Goal: Information Seeking & Learning: Learn about a topic

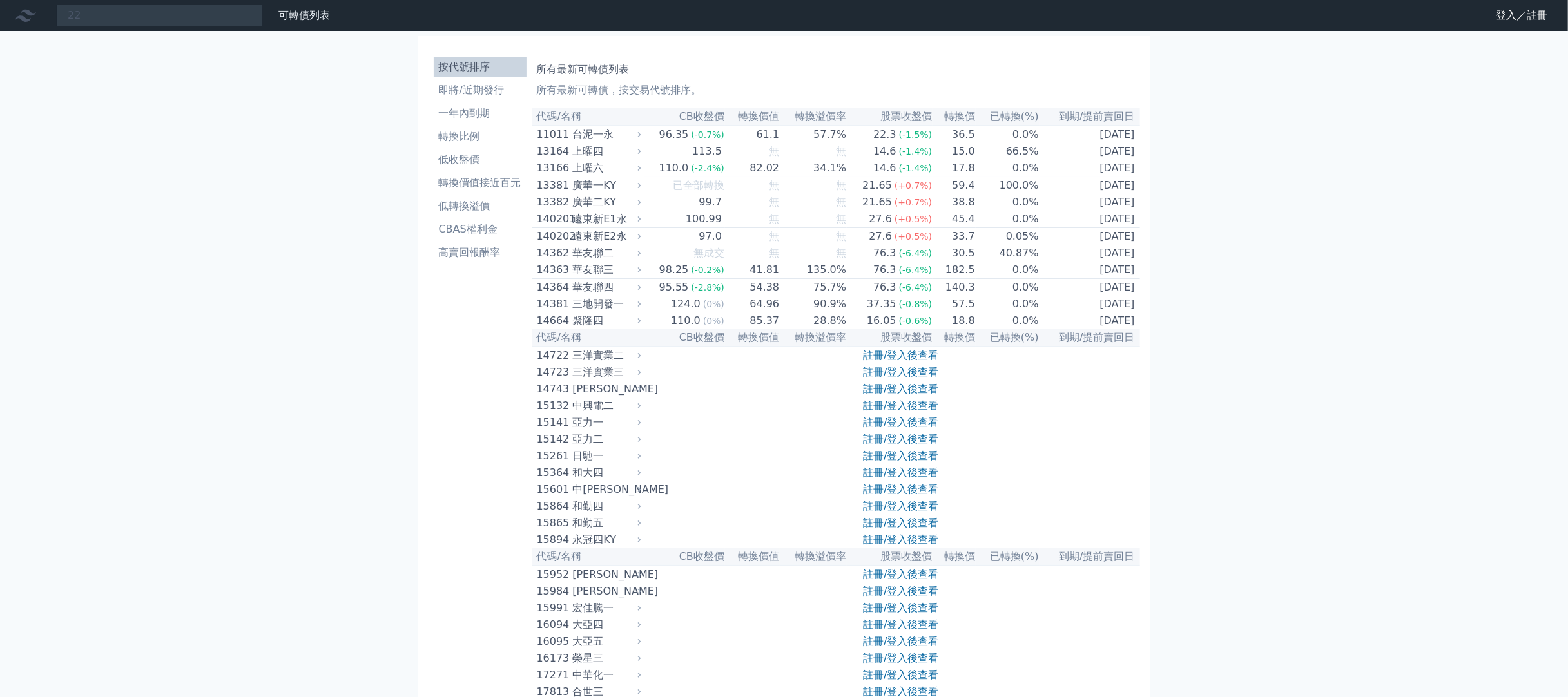
type input "2"
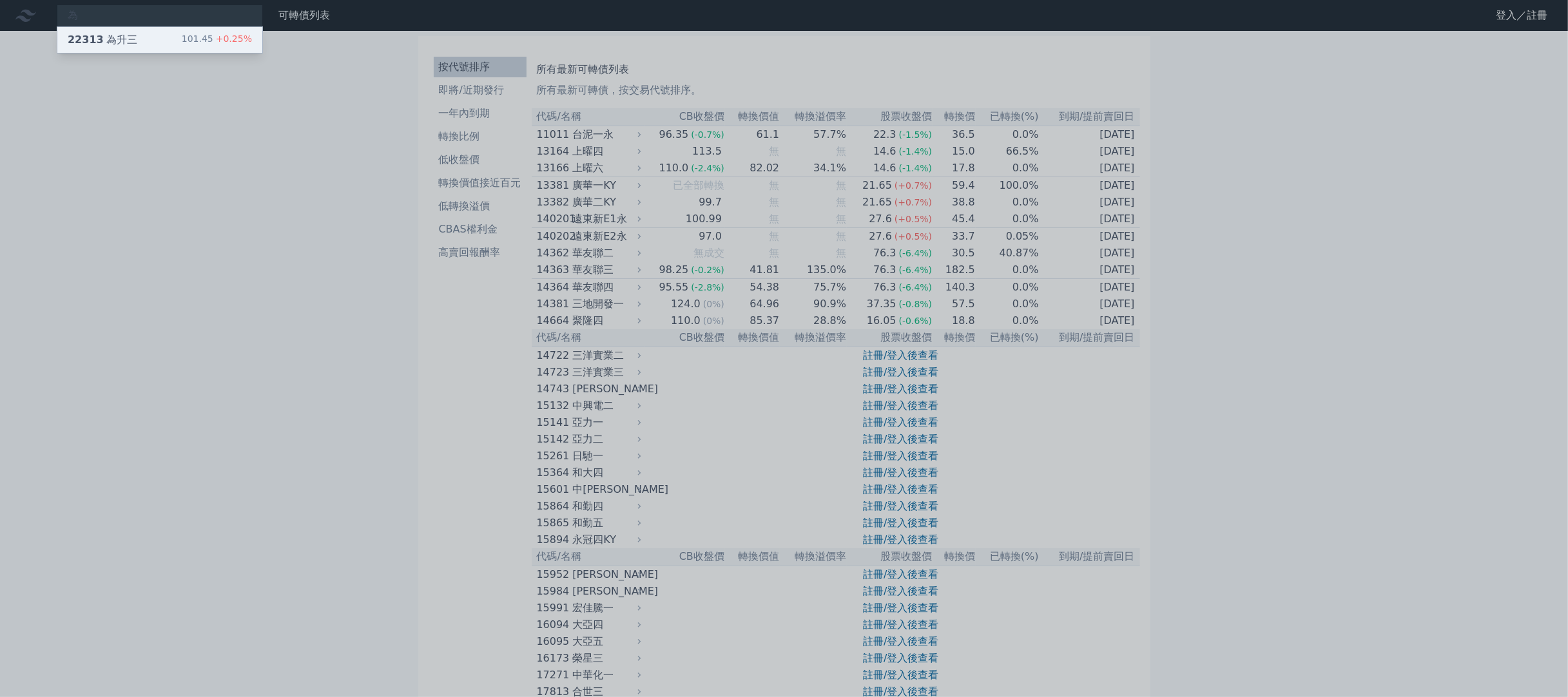
type input "為"
click at [191, 42] on div "101.45 +0.25%" at bounding box center [217, 40] width 70 height 16
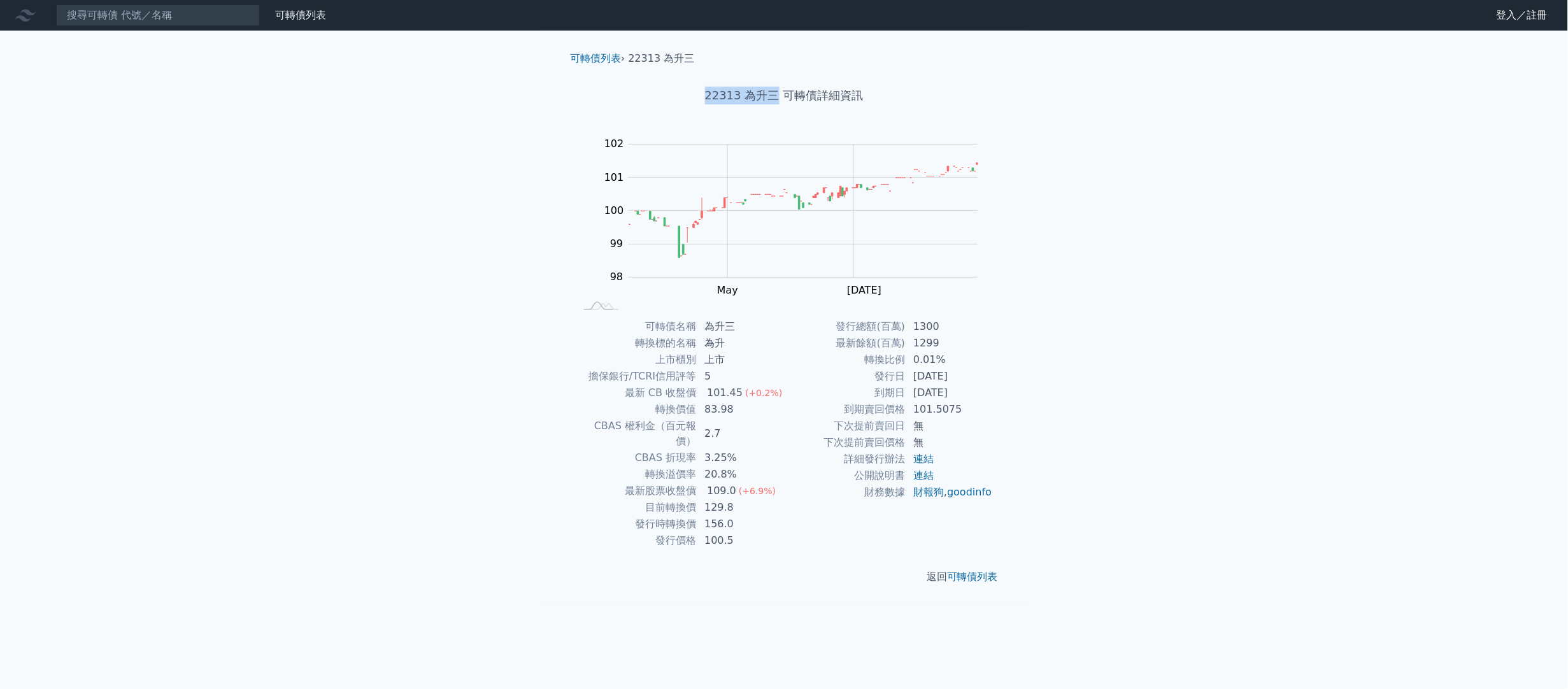
drag, startPoint x: 723, startPoint y: 94, endPoint x: 777, endPoint y: 99, distance: 54.2
click at [777, 99] on h1 "22313 為升三 可轉債詳細資訊" at bounding box center [784, 95] width 448 height 18
copy h1 "22313 為升三"
click at [1039, 263] on div "可轉債列表 財務數據 可轉債列表 財務數據 登入／註冊 登入／註冊 可轉債列表 › 22313 為升三 22313 為升三 可轉債詳細資訊 Zoom Out …" at bounding box center [784, 344] width 1568 height 689
click at [186, 15] on input at bounding box center [158, 16] width 204 height 22
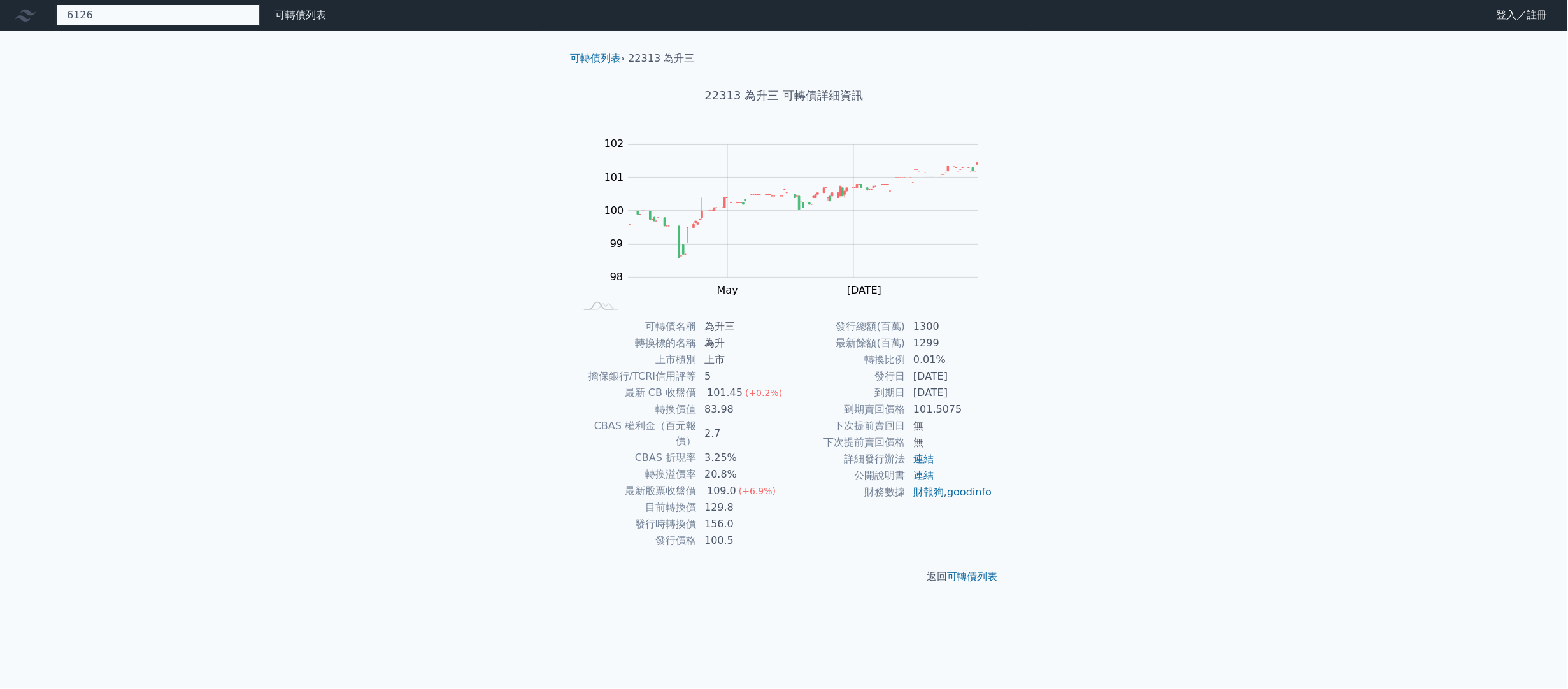
type input "6126"
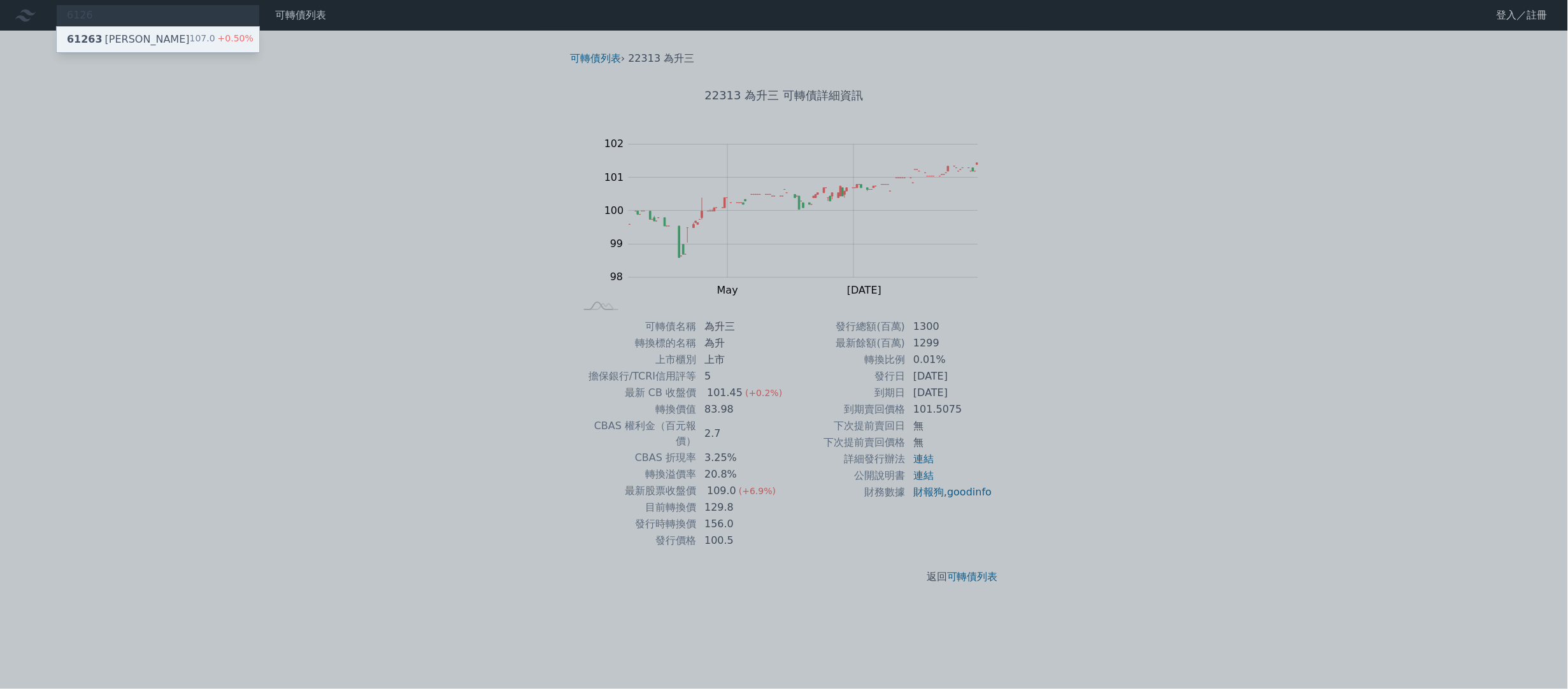
click at [190, 33] on div "61263 信音三 107.0 +0.50%" at bounding box center [158, 40] width 203 height 26
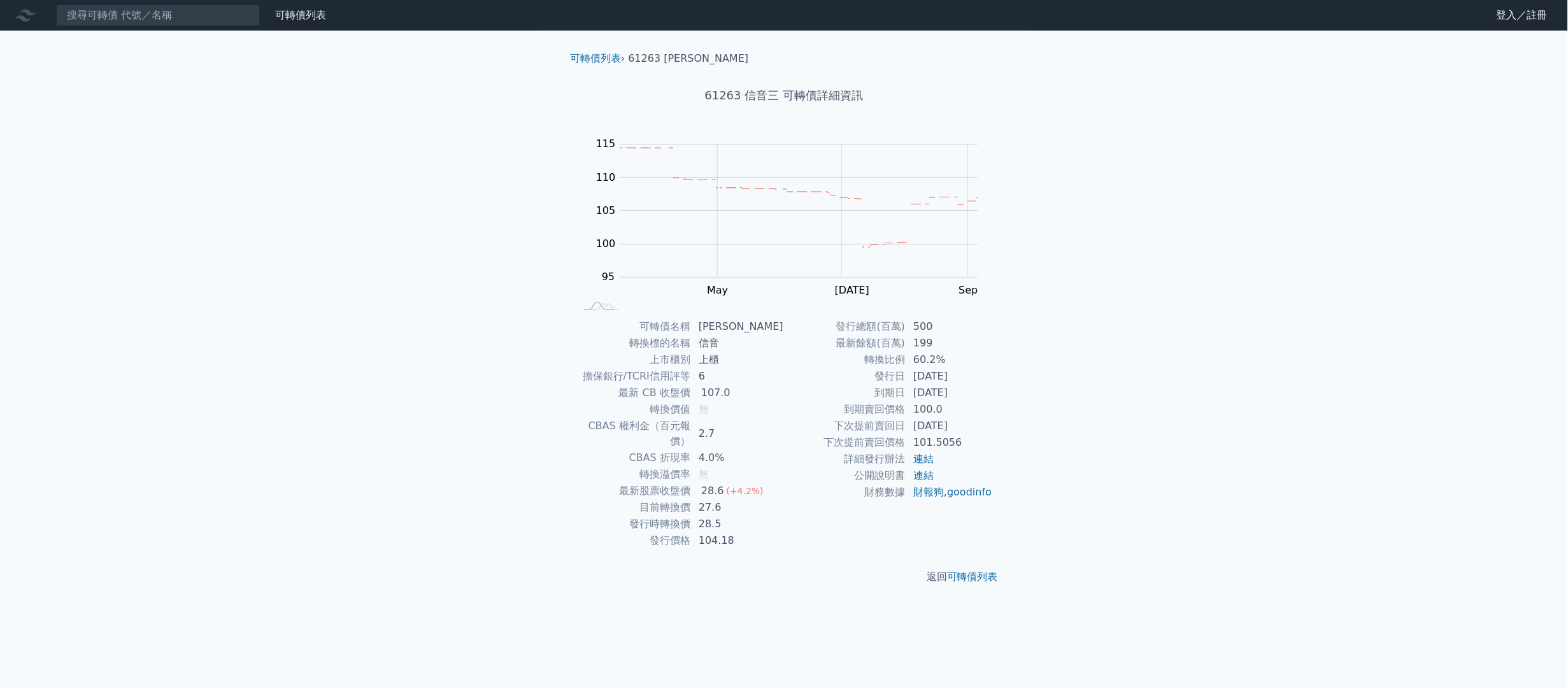
drag, startPoint x: 1084, startPoint y: 376, endPoint x: 1084, endPoint y: 367, distance: 9.0
click at [1084, 367] on div "可轉債列表 財務數據 可轉債列表 財務數據 登入／註冊 登入／註冊 可轉債列表 › 61263 信音三 61263 信音三 可轉債詳細資訊 Zoom Out …" at bounding box center [784, 344] width 1568 height 689
click at [1061, 430] on div "可轉債列表 財務數據 可轉債列表 財務數據 登入／註冊 登入／註冊 可轉債列表 › 61263 信音三 61263 信音三 可轉債詳細資訊 Zoom Out …" at bounding box center [784, 344] width 1568 height 689
